Goal: Find specific page/section: Find specific page/section

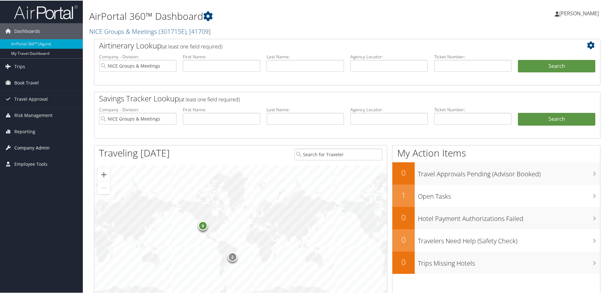
click at [35, 147] on span "Company Admin" at bounding box center [31, 147] width 35 height 16
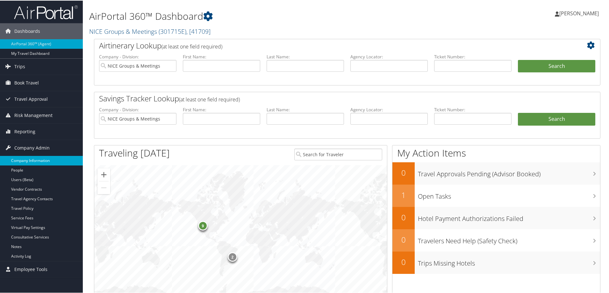
click at [33, 161] on link "Company Information" at bounding box center [41, 160] width 83 height 10
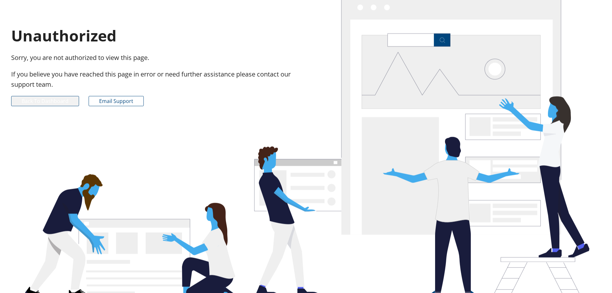
click at [64, 99] on link "Back to Dashboard" at bounding box center [45, 101] width 68 height 10
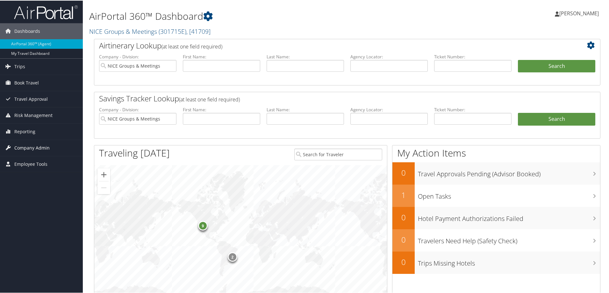
click at [22, 145] on span "Company Admin" at bounding box center [31, 147] width 35 height 16
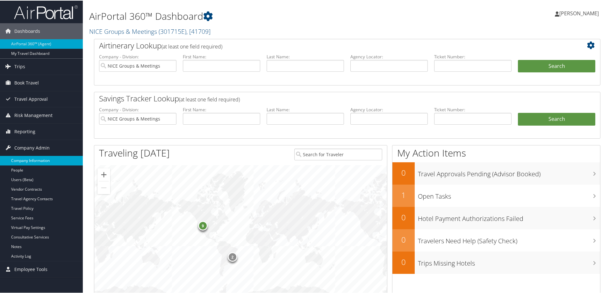
click at [39, 158] on link "Company Information" at bounding box center [41, 160] width 83 height 10
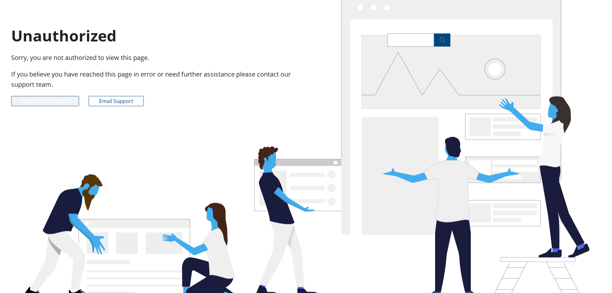
click at [50, 100] on link "Back to Dashboard" at bounding box center [45, 101] width 68 height 10
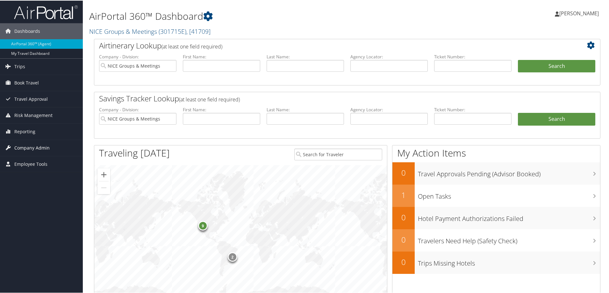
click at [32, 144] on span "Company Admin" at bounding box center [31, 147] width 35 height 16
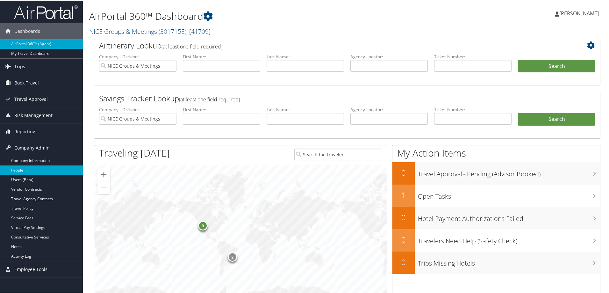
click at [32, 171] on link "People" at bounding box center [41, 170] width 83 height 10
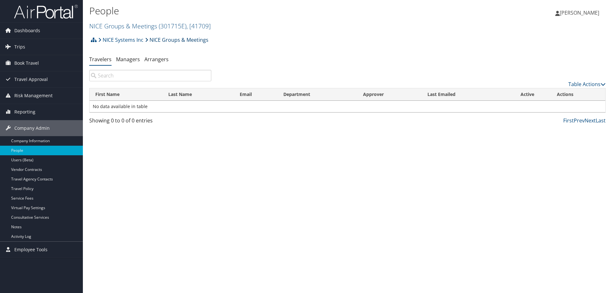
click at [182, 42] on link "NICE Groups & Meetings" at bounding box center [176, 39] width 63 height 13
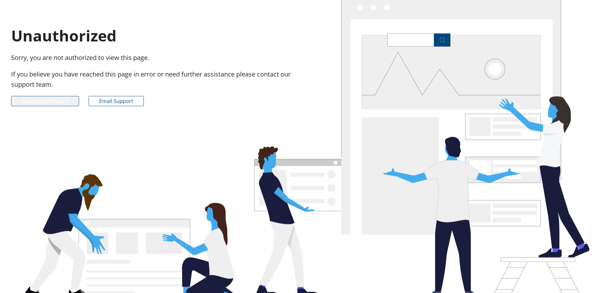
click at [66, 102] on link "Back to Dashboard" at bounding box center [45, 101] width 68 height 10
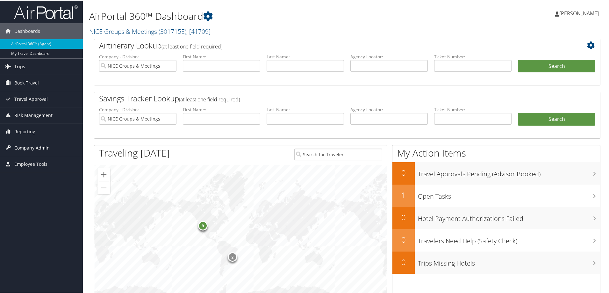
click at [35, 147] on span "Company Admin" at bounding box center [31, 147] width 35 height 16
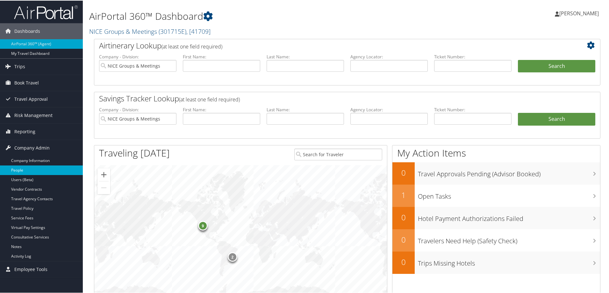
click at [35, 169] on link "People" at bounding box center [41, 170] width 83 height 10
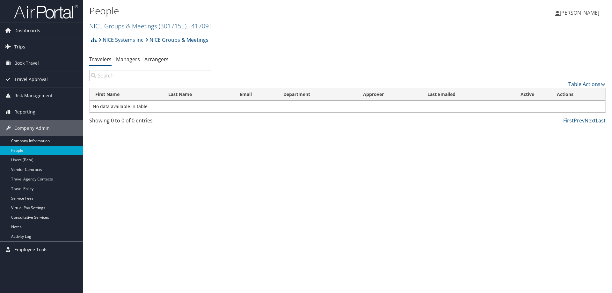
click at [103, 78] on input "search" at bounding box center [150, 75] width 122 height 11
click at [116, 39] on link "NICE Systems Inc" at bounding box center [120, 39] width 45 height 13
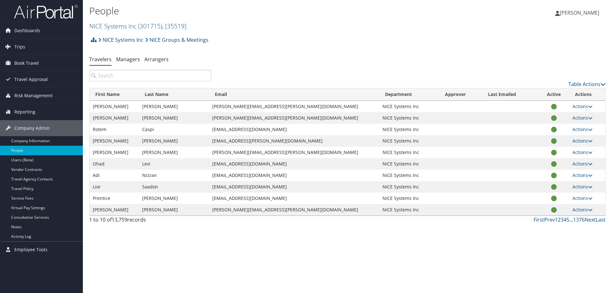
click at [108, 77] on input "search" at bounding box center [150, 75] width 122 height 11
click at [147, 40] on icon at bounding box center [146, 39] width 3 height 5
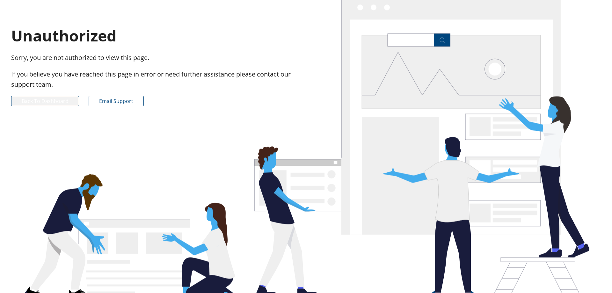
click at [40, 101] on link "Back to Dashboard" at bounding box center [45, 101] width 68 height 10
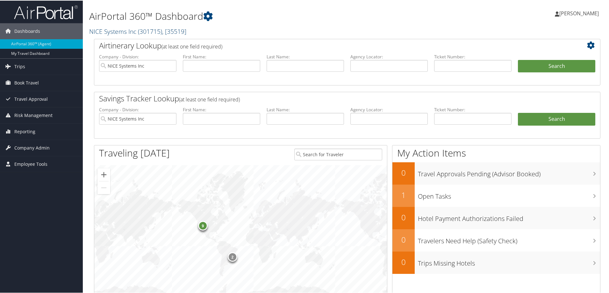
click at [128, 32] on link "NICE Systems Inc ( 301715 ) , [ 35519 ]" at bounding box center [137, 30] width 97 height 9
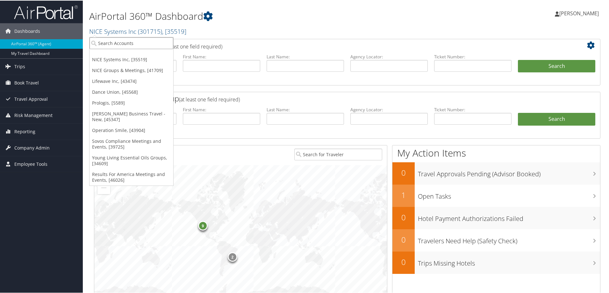
click at [113, 44] on input "search" at bounding box center [132, 43] width 84 height 12
type input "dtu"
click at [115, 94] on link "Dance Union, [45568]" at bounding box center [132, 91] width 84 height 11
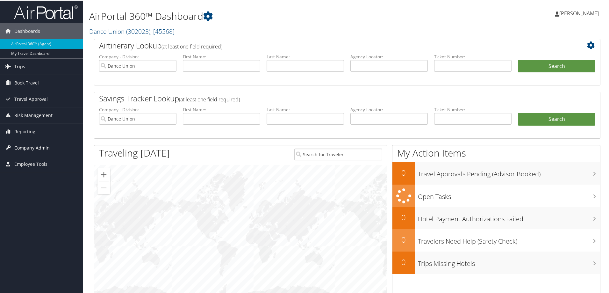
click at [34, 146] on span "Company Admin" at bounding box center [31, 147] width 35 height 16
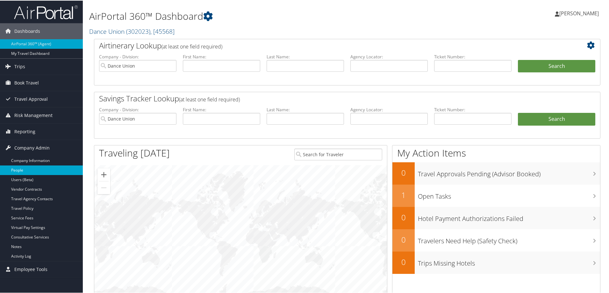
click at [15, 171] on link "People" at bounding box center [41, 170] width 83 height 10
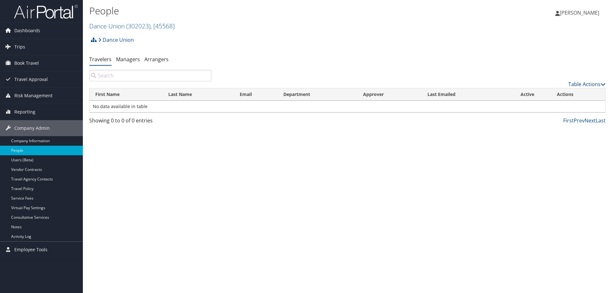
click at [580, 84] on link "Table Actions" at bounding box center [586, 84] width 37 height 7
click at [247, 69] on div at bounding box center [306, 146] width 612 height 293
click at [123, 42] on link "Dance Union" at bounding box center [116, 39] width 36 height 13
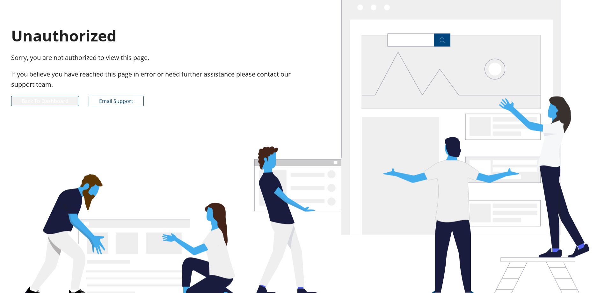
click at [44, 99] on link "Back to Dashboard" at bounding box center [45, 101] width 68 height 10
